Goal: Task Accomplishment & Management: Use online tool/utility

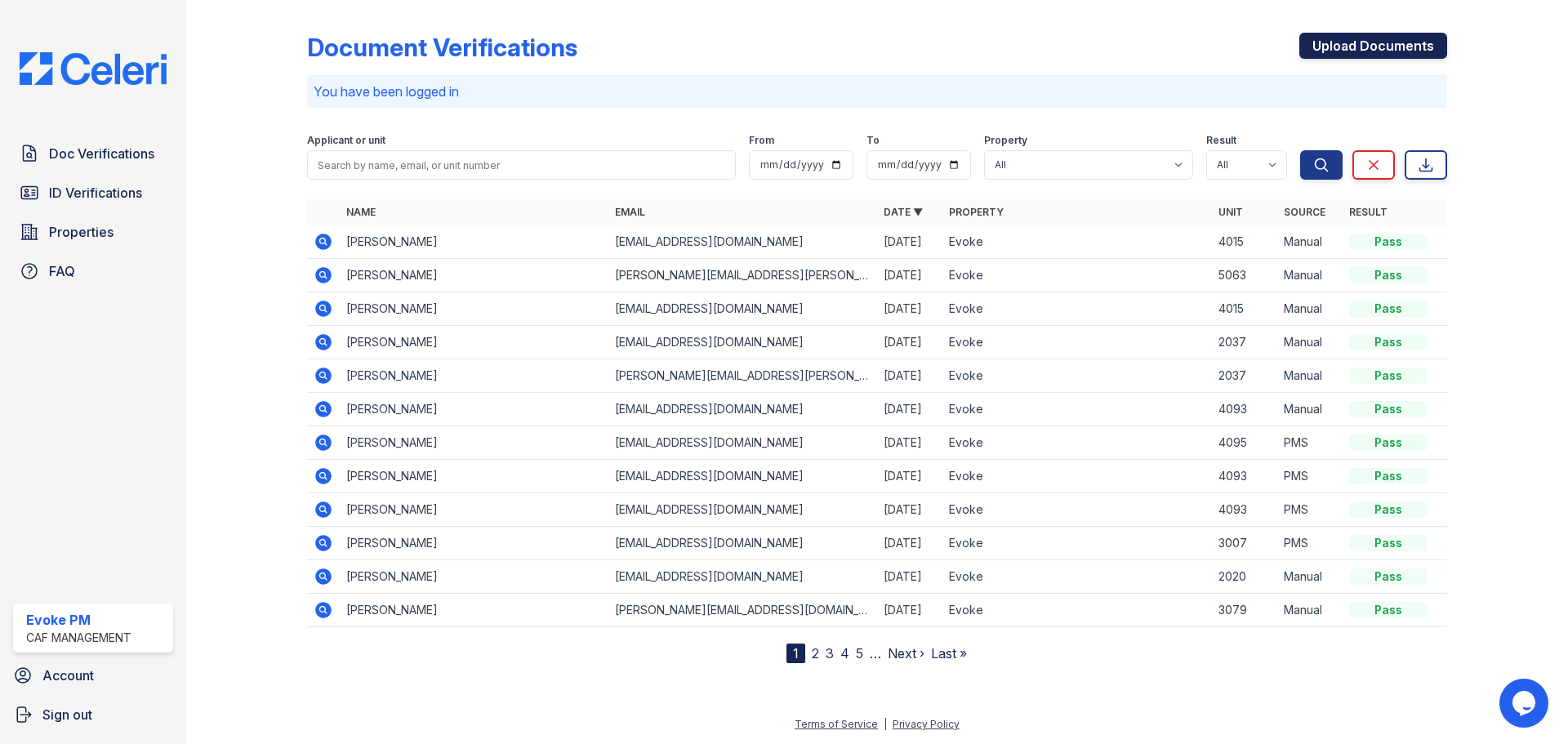
click at [1364, 38] on link "Upload Documents" at bounding box center [1372, 46] width 148 height 26
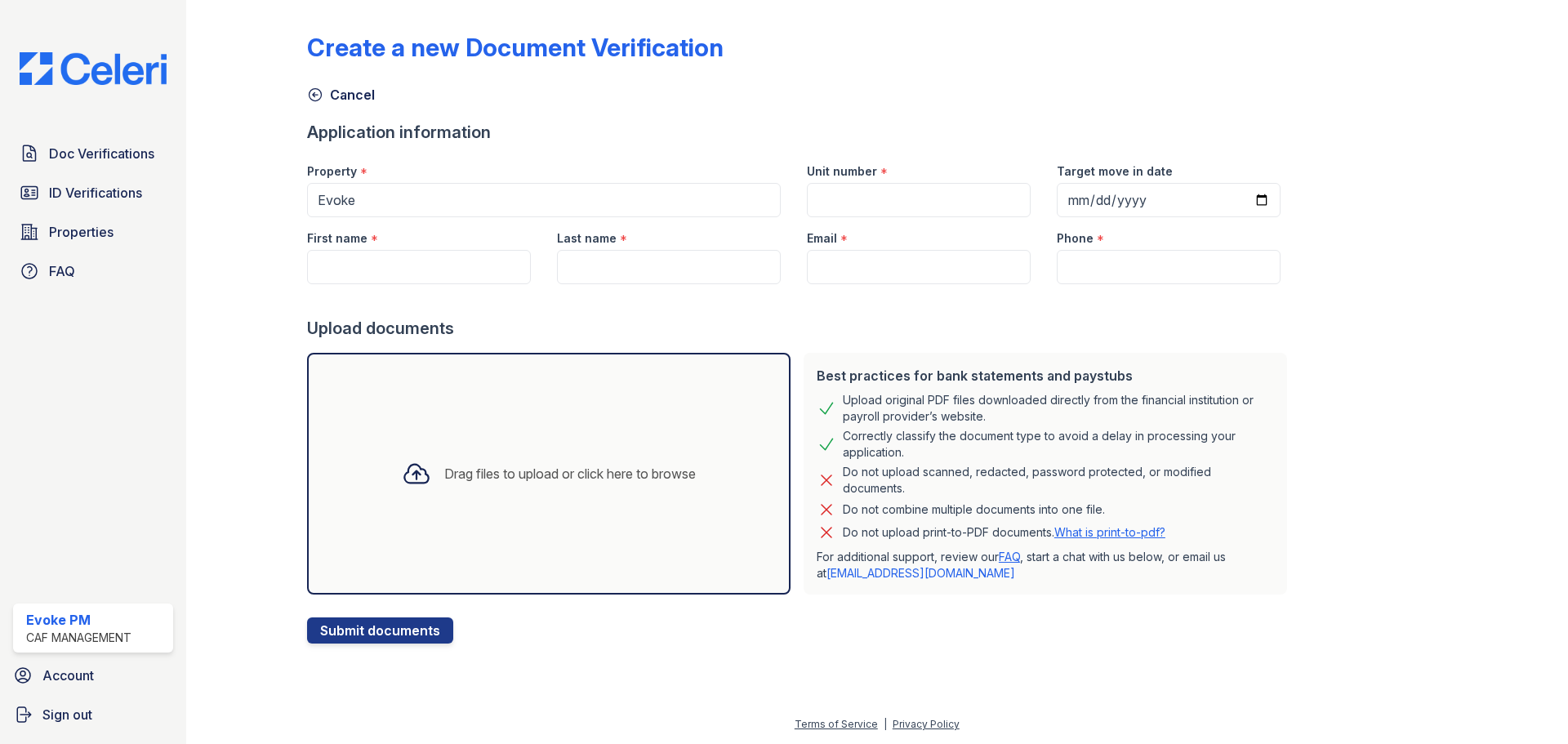
click at [444, 474] on div "Drag files to upload or click here to browse" at bounding box center [570, 473] width 251 height 20
click at [114, 160] on span "Doc Verifications" at bounding box center [102, 154] width 105 height 20
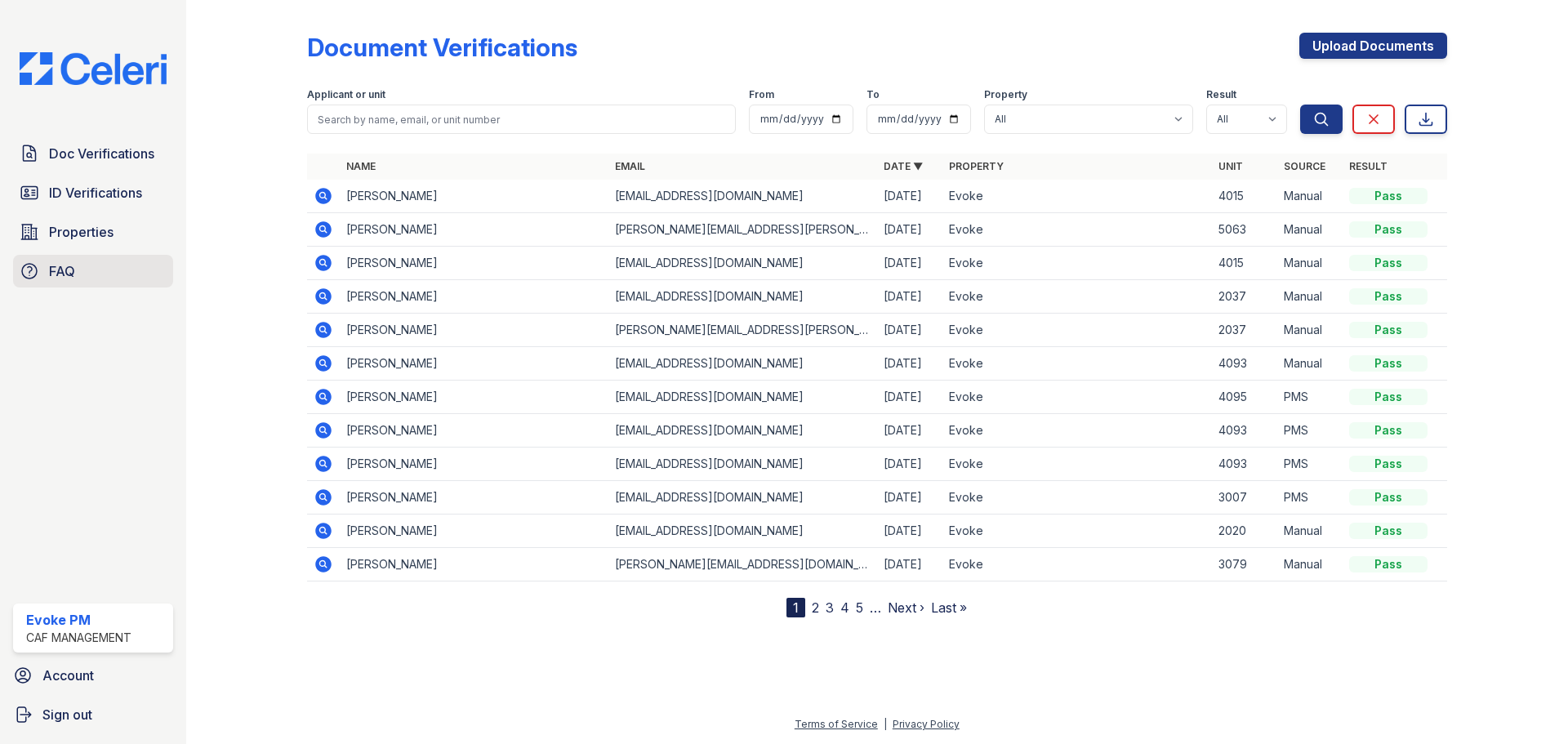
click at [82, 255] on link "FAQ" at bounding box center [92, 271] width 160 height 33
